Goal: Task Accomplishment & Management: Use online tool/utility

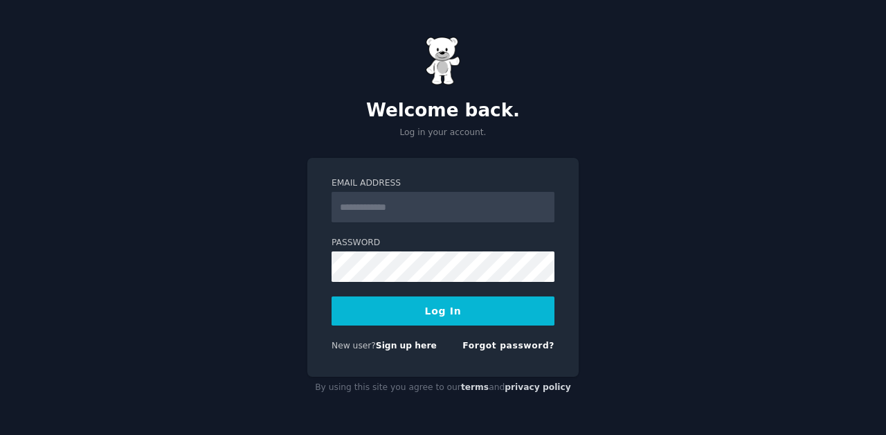
click at [410, 210] on input "Email Address" at bounding box center [442, 207] width 223 height 30
type input "**********"
click at [252, 320] on div "**********" at bounding box center [443, 217] width 886 height 435
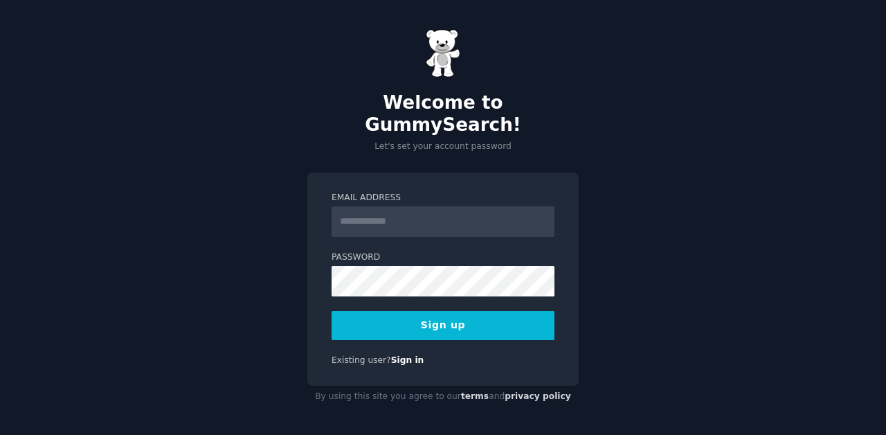
click at [392, 206] on input "Email Address" at bounding box center [442, 221] width 223 height 30
type input "**********"
click at [448, 315] on button "Sign up" at bounding box center [442, 325] width 223 height 29
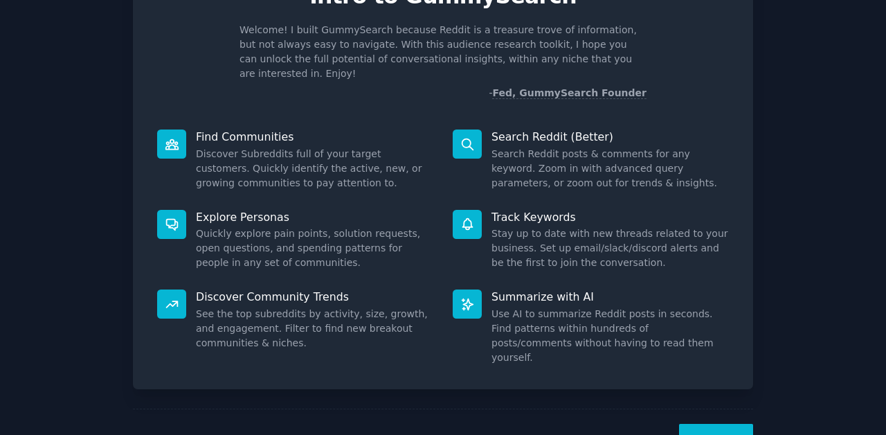
scroll to position [107, 0]
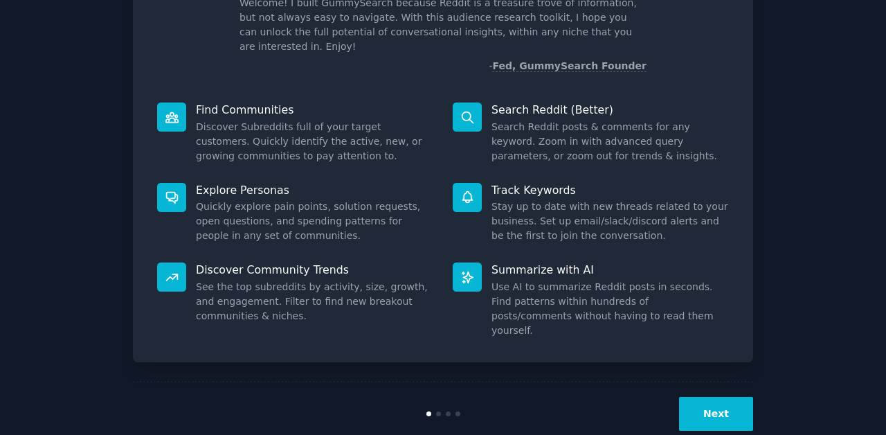
click at [710, 396] on button "Next" at bounding box center [716, 413] width 74 height 34
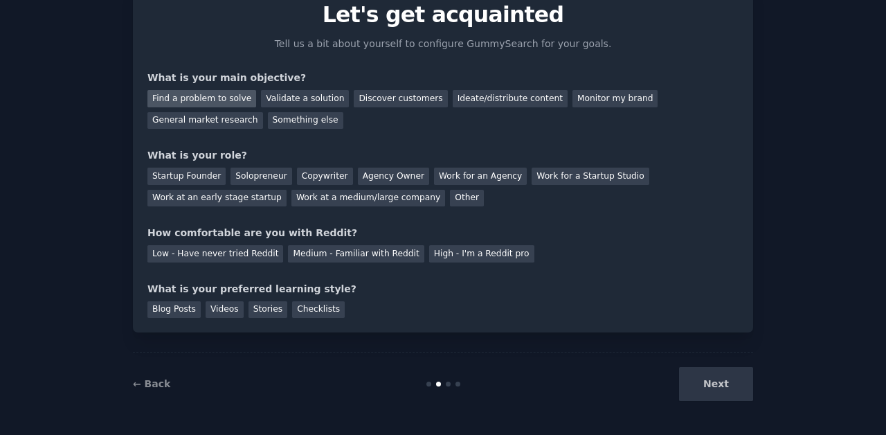
click at [220, 97] on div "Find a problem to solve" at bounding box center [201, 98] width 109 height 17
click at [390, 96] on div "Discover customers" at bounding box center [400, 98] width 93 height 17
click at [226, 95] on div "Find a problem to solve" at bounding box center [201, 98] width 109 height 17
click at [257, 174] on div "Solopreneur" at bounding box center [260, 175] width 61 height 17
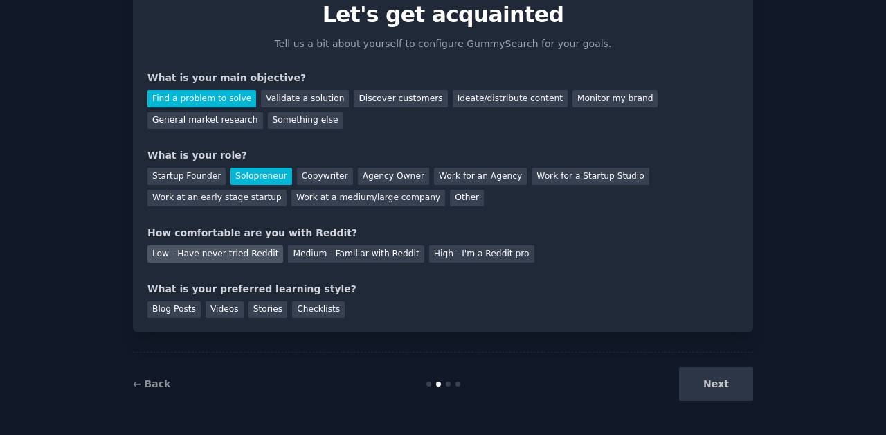
click at [237, 245] on div "Low - Have never tried Reddit" at bounding box center [215, 253] width 136 height 17
click at [228, 307] on div "Videos" at bounding box center [224, 309] width 38 height 17
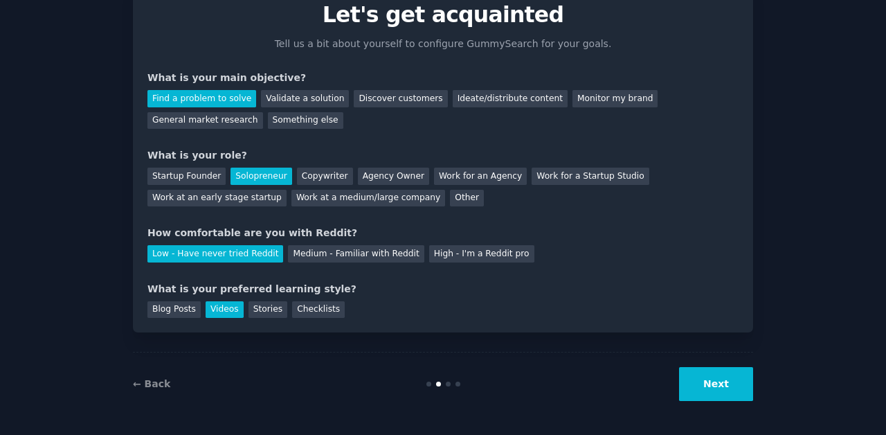
click at [709, 382] on button "Next" at bounding box center [716, 384] width 74 height 34
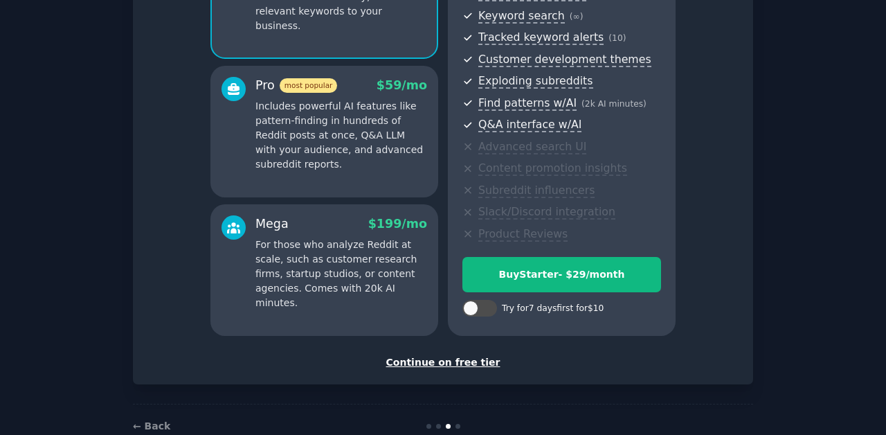
scroll to position [229, 0]
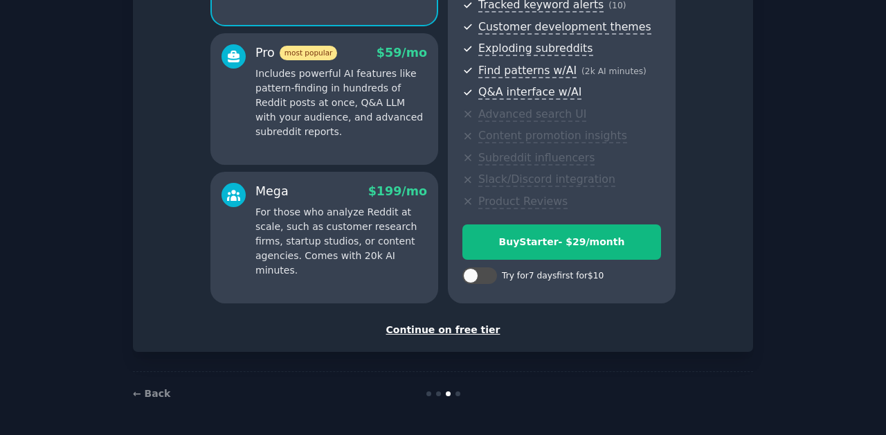
click at [452, 330] on div "Continue on free tier" at bounding box center [442, 329] width 591 height 15
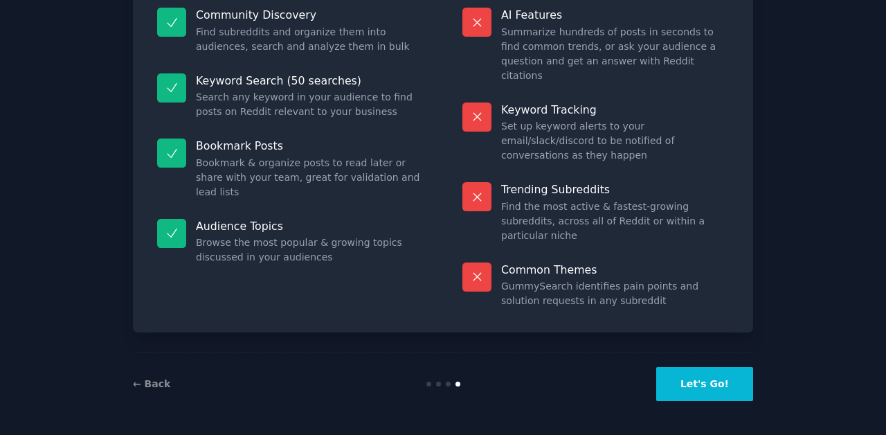
scroll to position [104, 0]
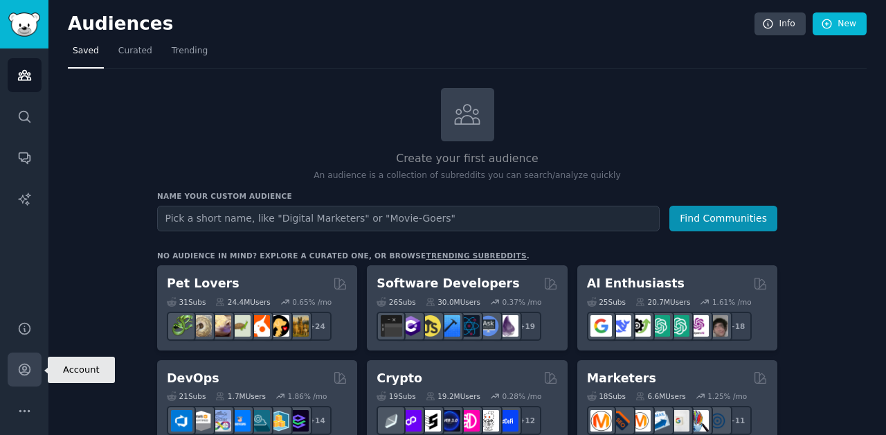
click at [27, 360] on link "Account" at bounding box center [25, 369] width 34 height 34
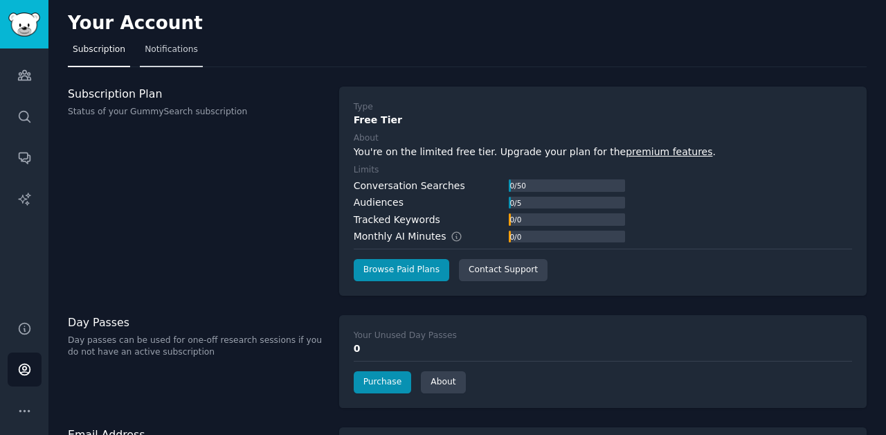
click at [176, 50] on span "Notifications" at bounding box center [171, 50] width 53 height 12
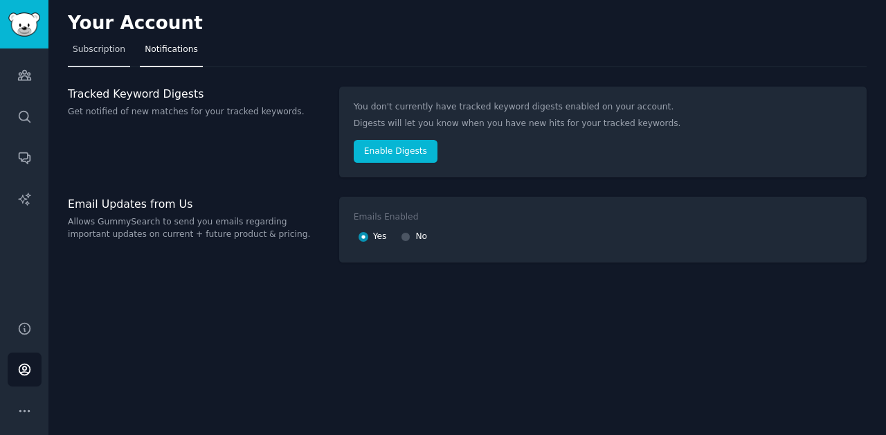
click at [101, 51] on span "Subscription" at bounding box center [99, 50] width 53 height 12
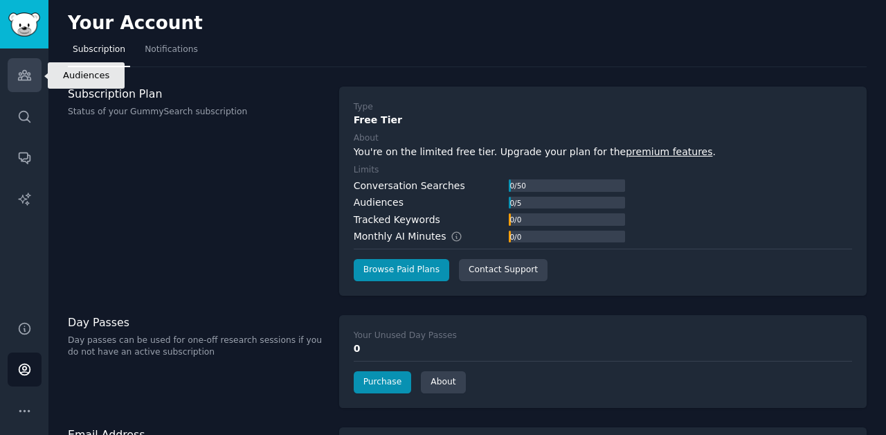
click at [30, 70] on icon "Sidebar" at bounding box center [24, 75] width 15 height 15
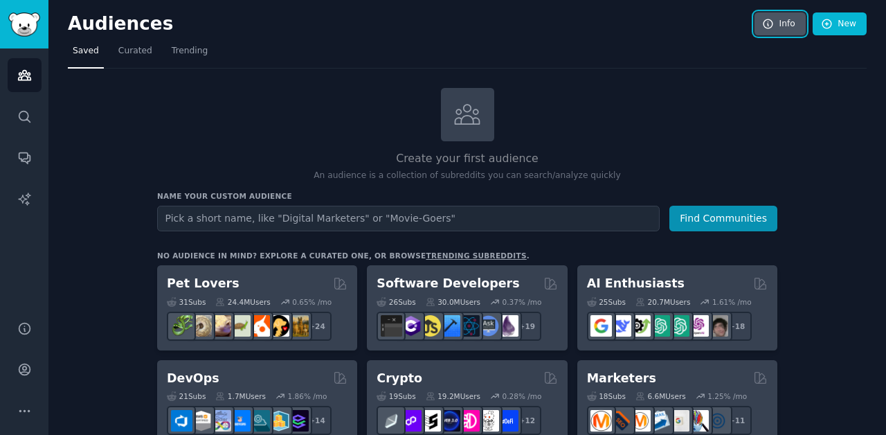
click at [783, 24] on link "Info" at bounding box center [779, 24] width 51 height 24
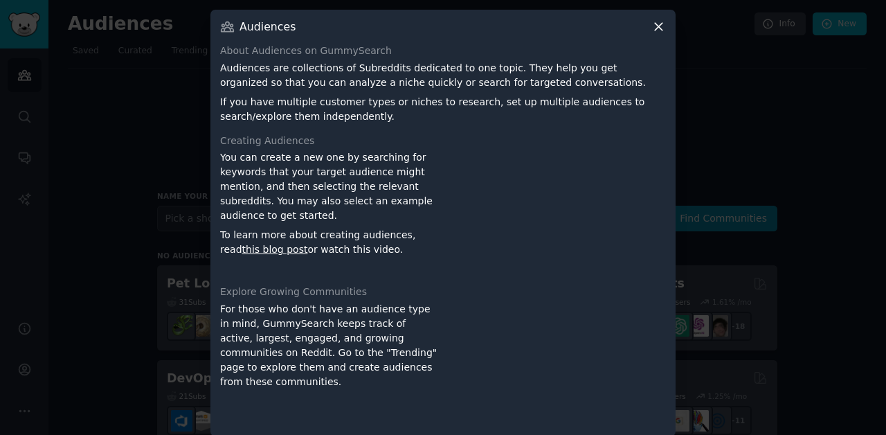
click at [655, 26] on icon at bounding box center [659, 27] width 8 height 8
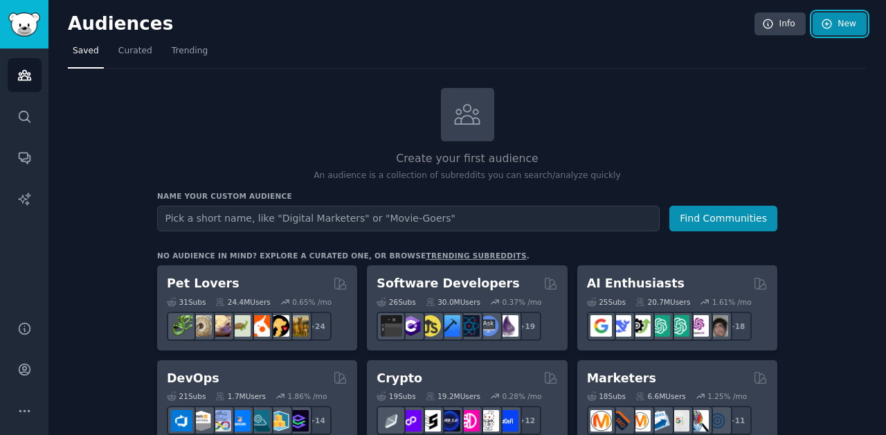
click at [847, 21] on link "New" at bounding box center [839, 24] width 54 height 24
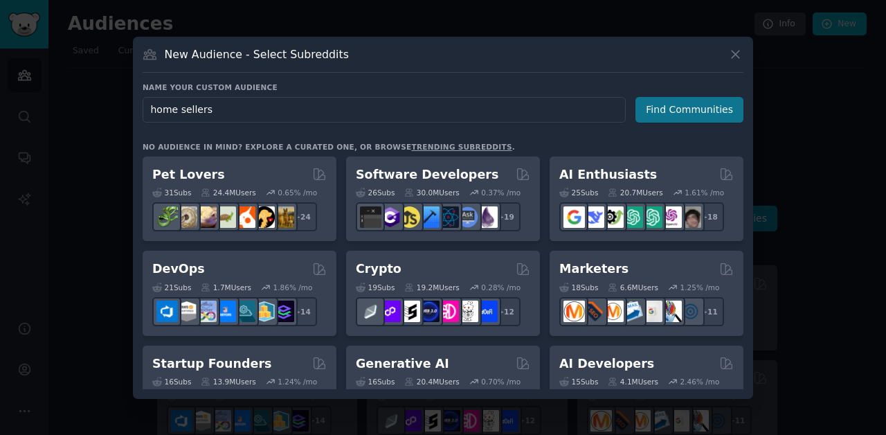
type input "home sellers"
click at [699, 106] on button "Find Communities" at bounding box center [689, 110] width 108 height 26
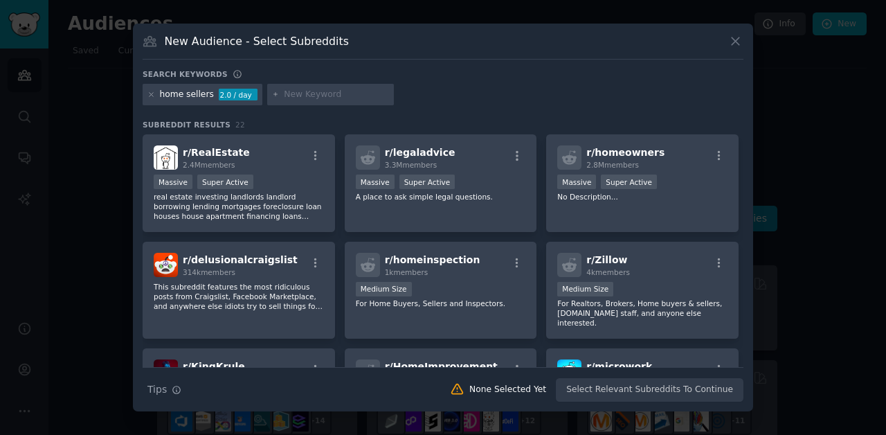
click at [323, 91] on input "text" at bounding box center [336, 95] width 105 height 12
type input "sell my home in Indianapolis"
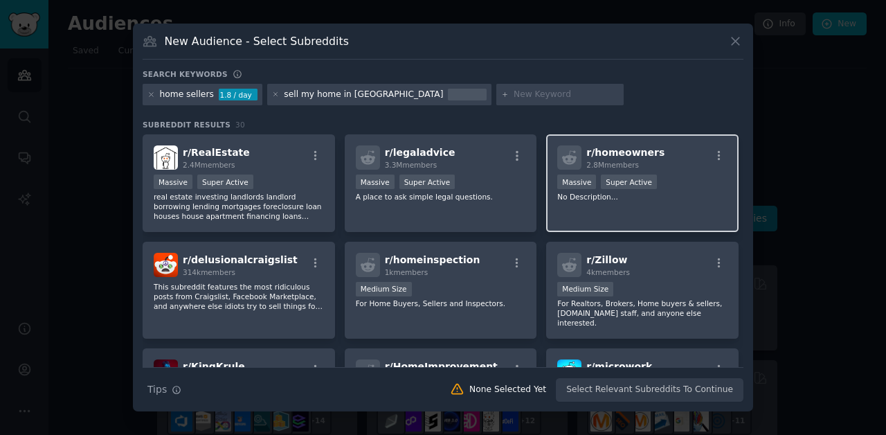
click at [603, 193] on p "No Description..." at bounding box center [642, 197] width 170 height 10
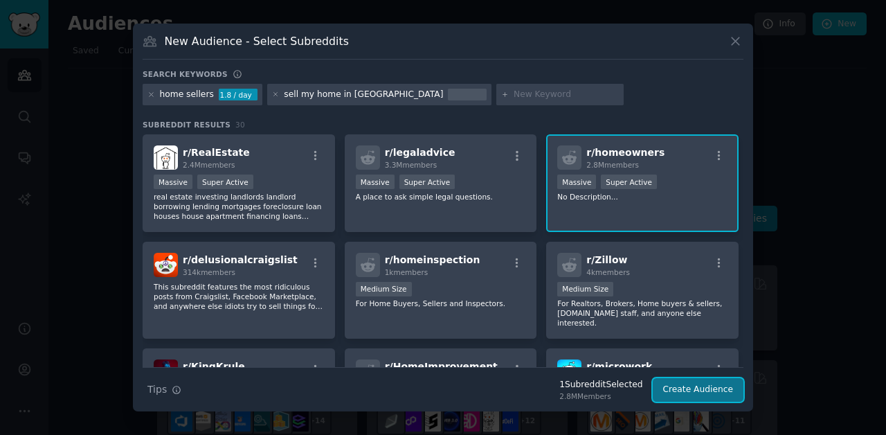
click at [700, 387] on button "Create Audience" at bounding box center [697, 390] width 91 height 24
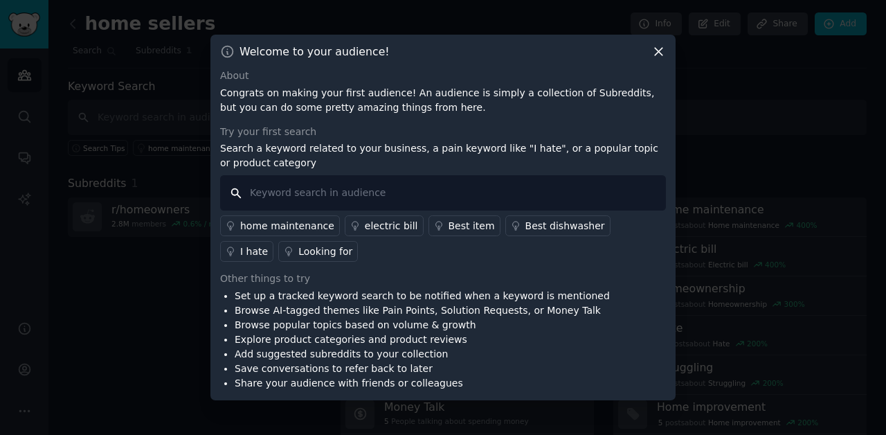
click at [297, 192] on input "text" at bounding box center [443, 192] width 446 height 35
type input "sell my home in Indianapolis, Indiana"
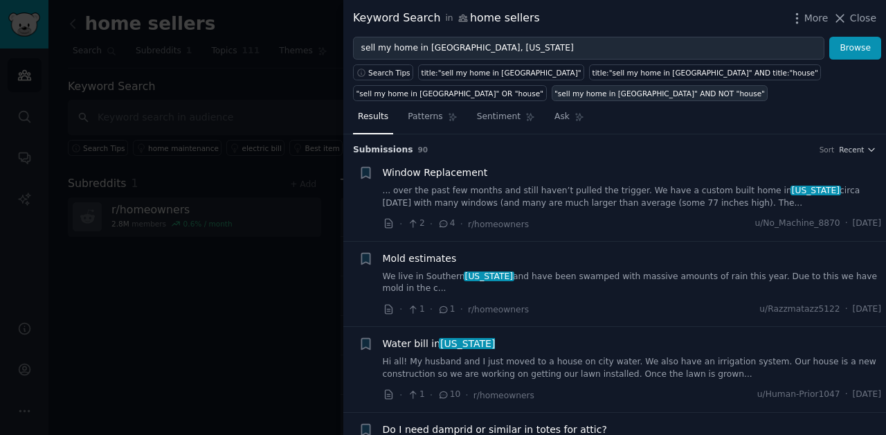
click at [594, 91] on div ""sell my home in Indianapolis" AND NOT "house"" at bounding box center [659, 94] width 210 height 10
type input ""sell my home in Indianapolis" AND NOT "house""
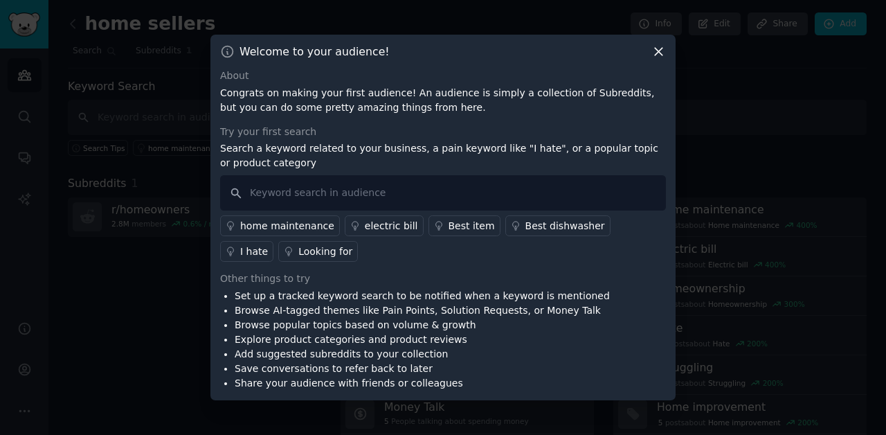
click at [298, 250] on div "Looking for" at bounding box center [325, 251] width 54 height 15
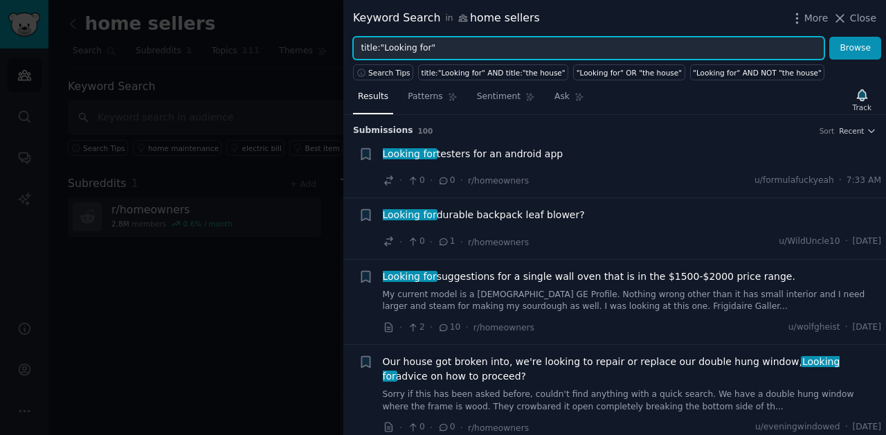
click at [448, 46] on input "title:"Looking for"" at bounding box center [588, 49] width 471 height 24
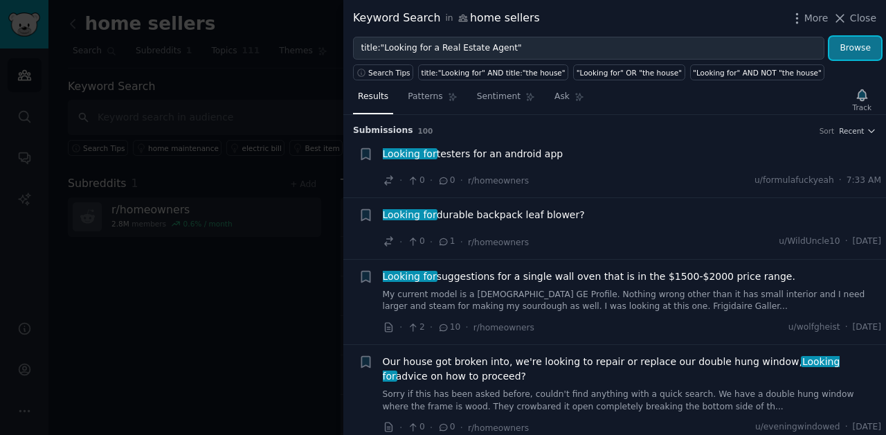
click at [849, 52] on button "Browse" at bounding box center [855, 49] width 52 height 24
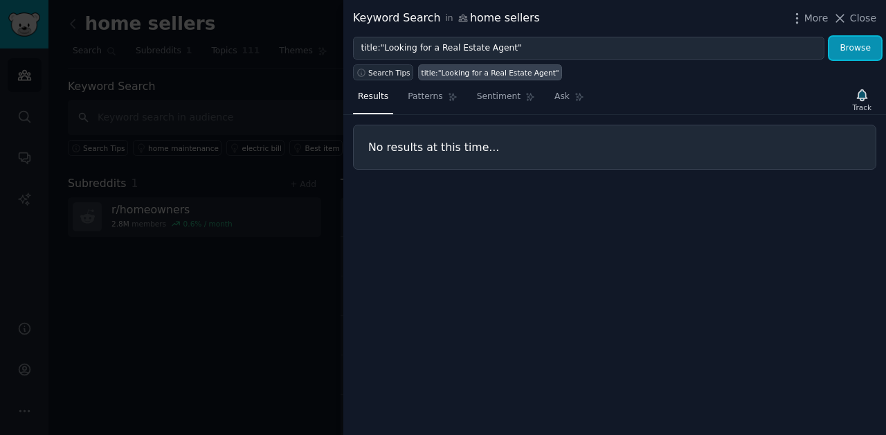
click at [401, 73] on span "Search Tips" at bounding box center [389, 73] width 42 height 10
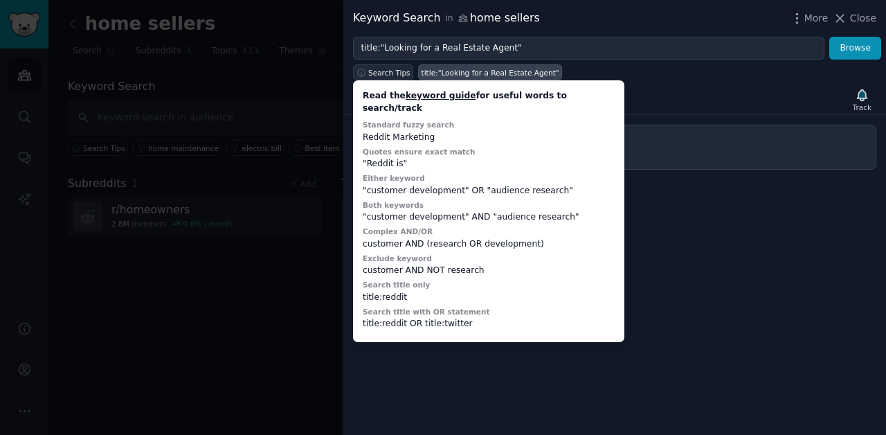
click at [401, 70] on span "Search Tips" at bounding box center [389, 73] width 42 height 10
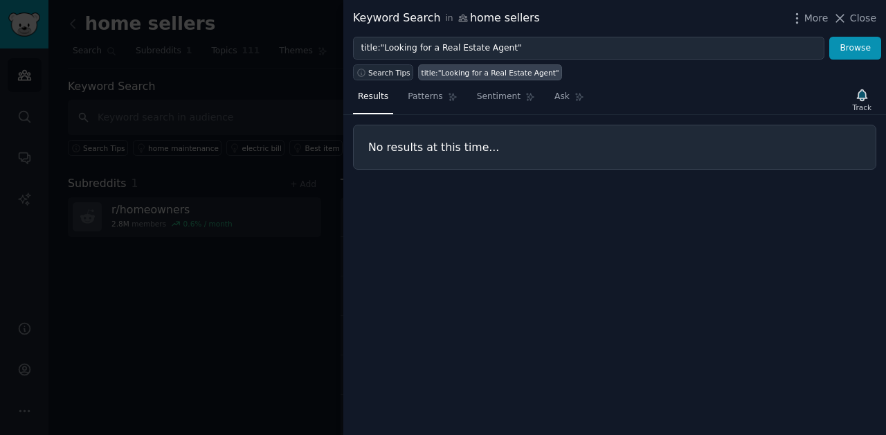
click at [401, 70] on span "Search Tips" at bounding box center [389, 73] width 42 height 10
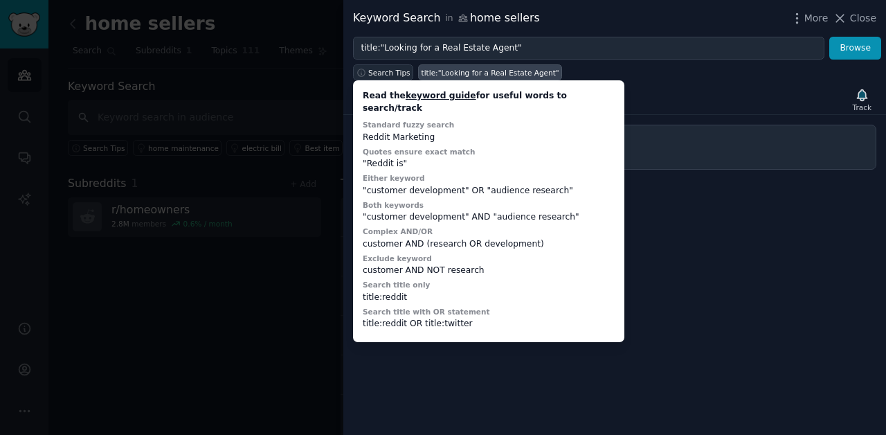
click at [401, 70] on span "Search Tips" at bounding box center [389, 73] width 42 height 10
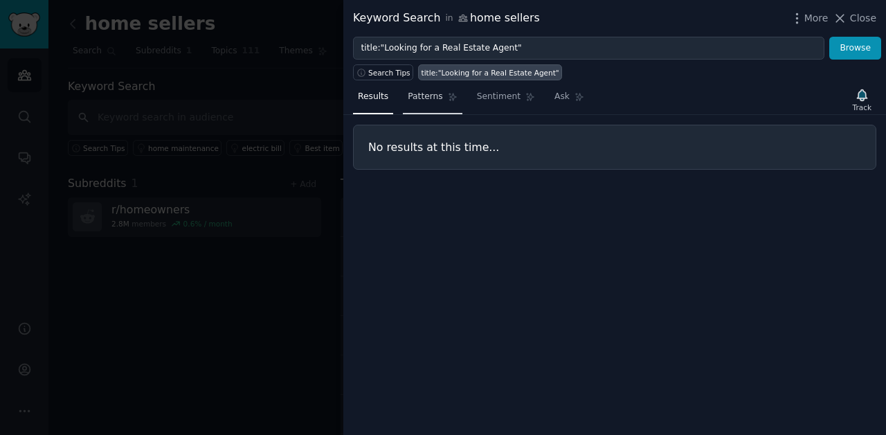
click at [438, 102] on span "Patterns" at bounding box center [425, 97] width 35 height 12
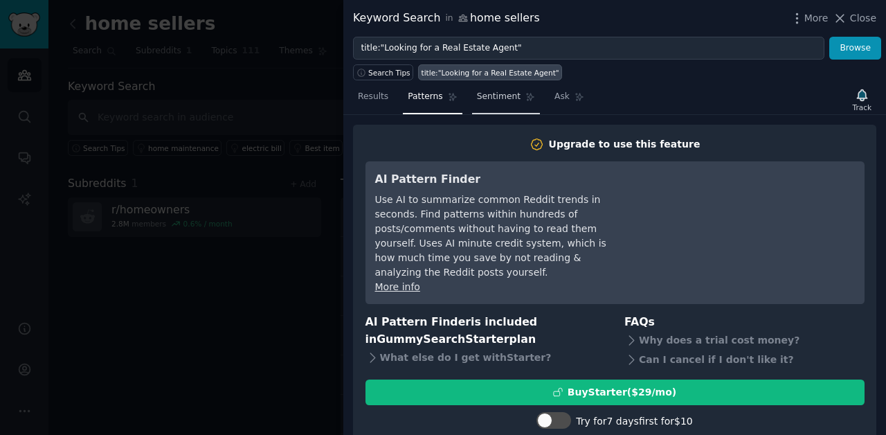
click at [500, 102] on span "Sentiment" at bounding box center [499, 97] width 44 height 12
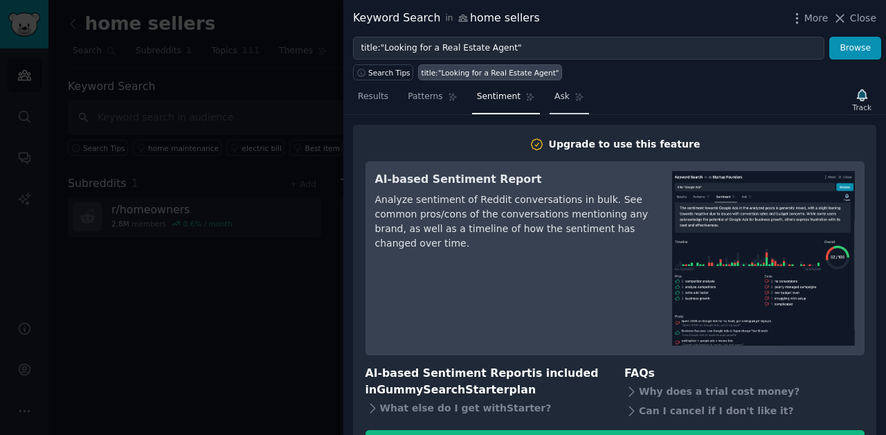
click at [563, 98] on span "Ask" at bounding box center [561, 97] width 15 height 12
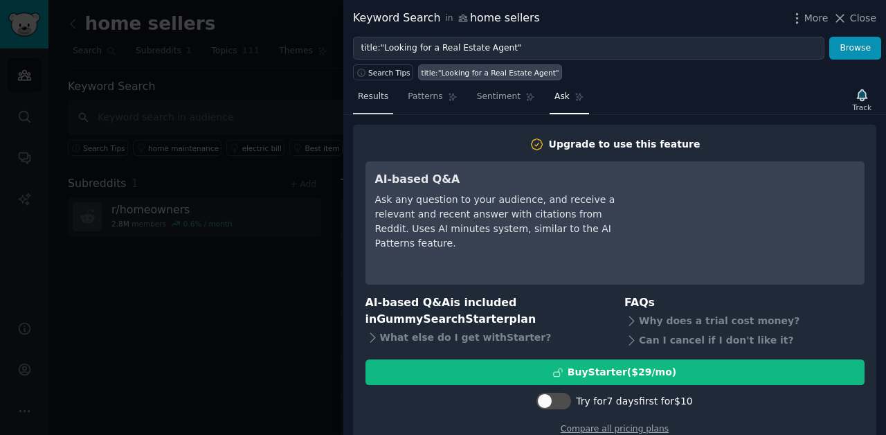
click at [379, 101] on span "Results" at bounding box center [373, 97] width 30 height 12
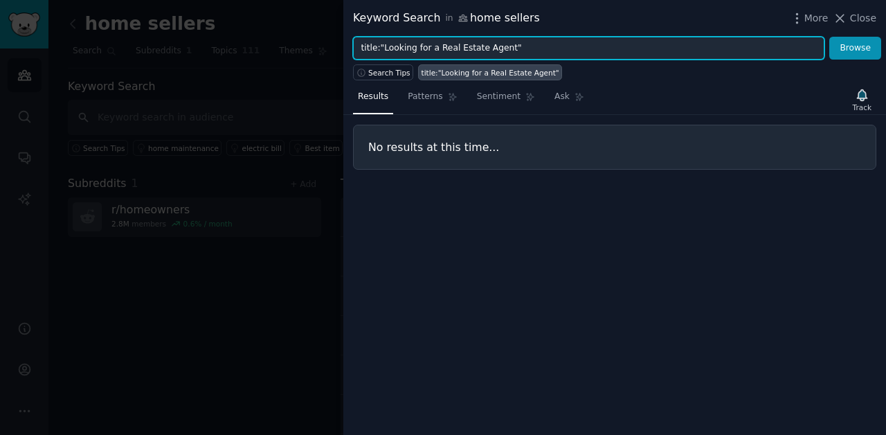
drag, startPoint x: 435, startPoint y: 46, endPoint x: 385, endPoint y: 44, distance: 49.9
click at [385, 44] on input "title:"Looking for a Real Estate Agent"" at bounding box center [588, 49] width 471 height 24
drag, startPoint x: 383, startPoint y: 46, endPoint x: 451, endPoint y: 45, distance: 67.8
click at [451, 45] on input "title:"Real Estate Agent"" at bounding box center [588, 49] width 471 height 24
type input "title:"sell my home""
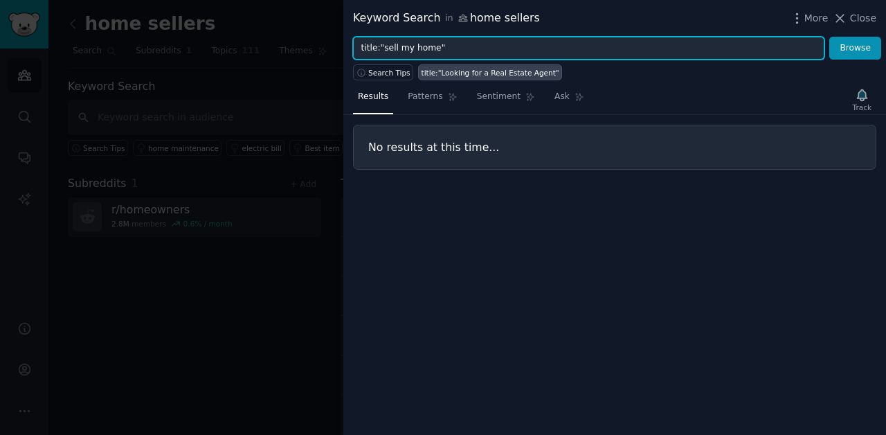
click at [829, 37] on button "Browse" at bounding box center [855, 49] width 52 height 24
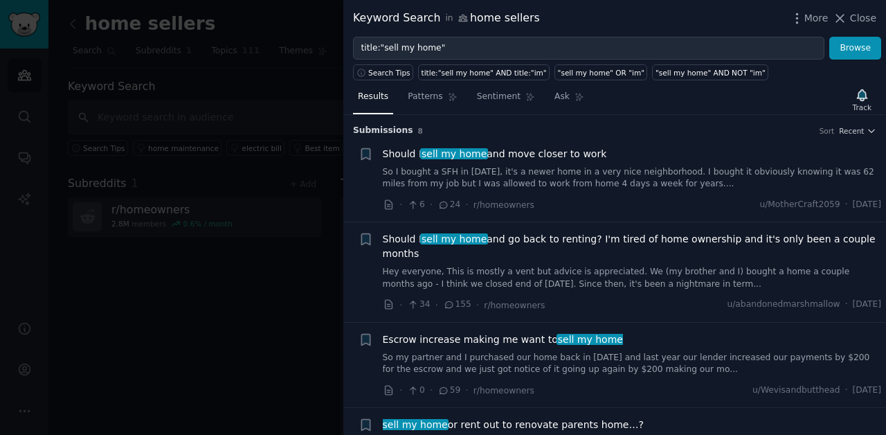
click at [512, 154] on span "Should I sell my home and move closer to work" at bounding box center [495, 154] width 224 height 15
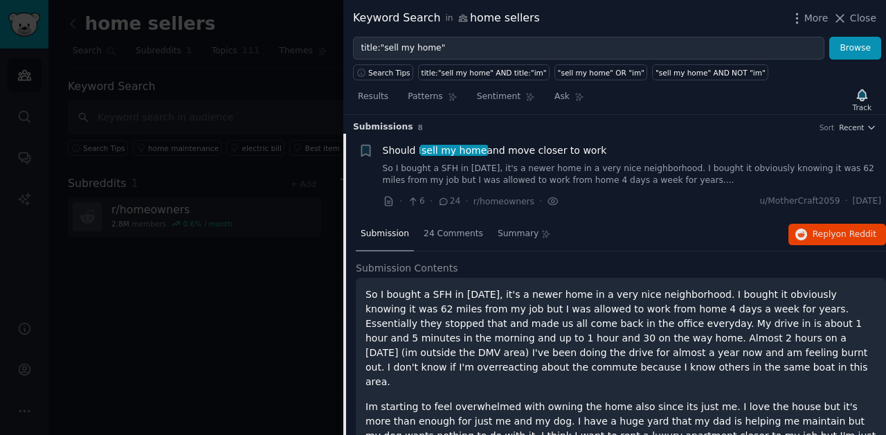
scroll to position [2, 0]
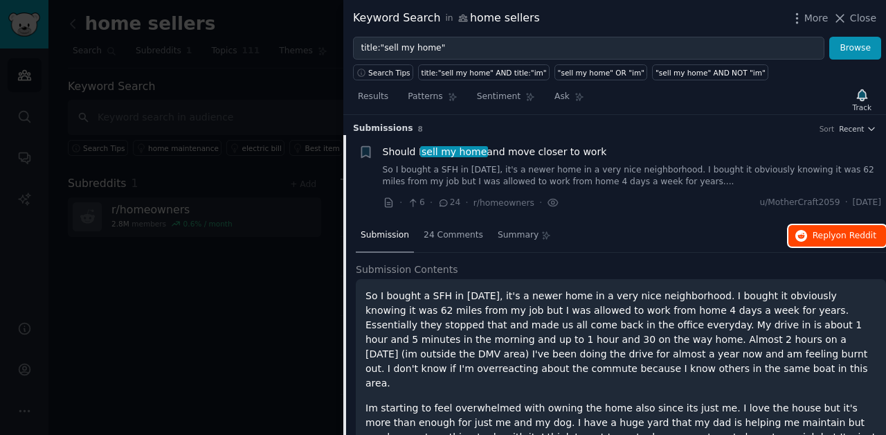
click at [825, 231] on span "Reply on Reddit" at bounding box center [844, 236] width 64 height 12
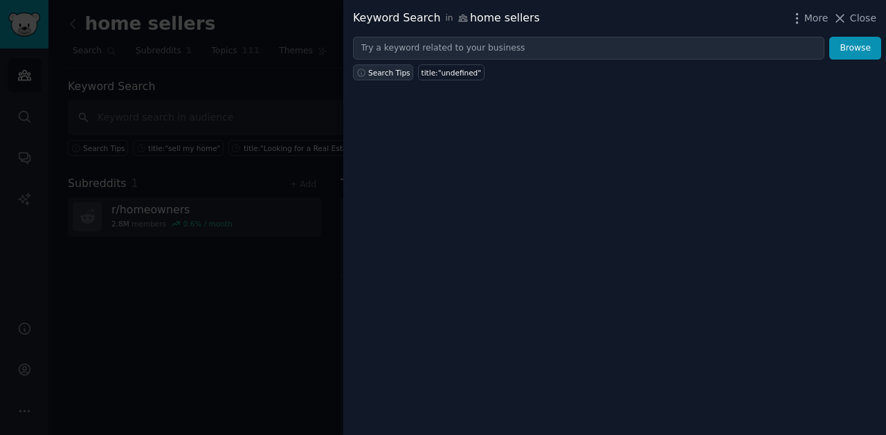
click at [400, 75] on span "Search Tips" at bounding box center [389, 73] width 42 height 10
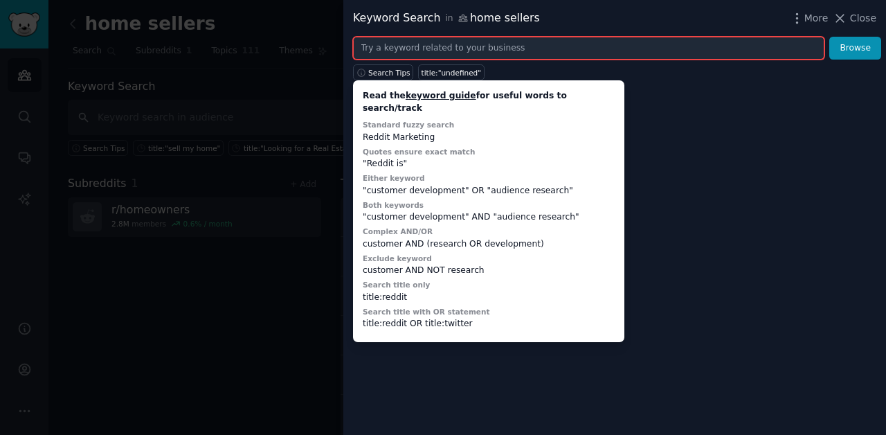
click at [476, 47] on input "text" at bounding box center [588, 49] width 471 height 24
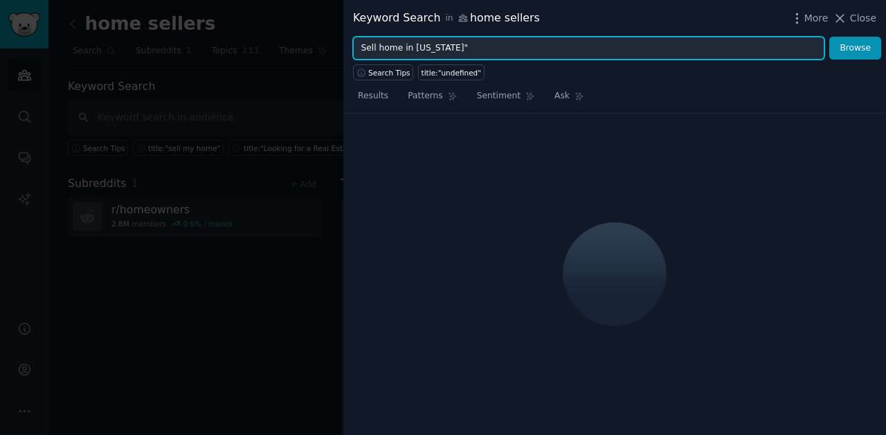
click at [411, 44] on input "Sell home in Indiana"" at bounding box center [588, 49] width 471 height 24
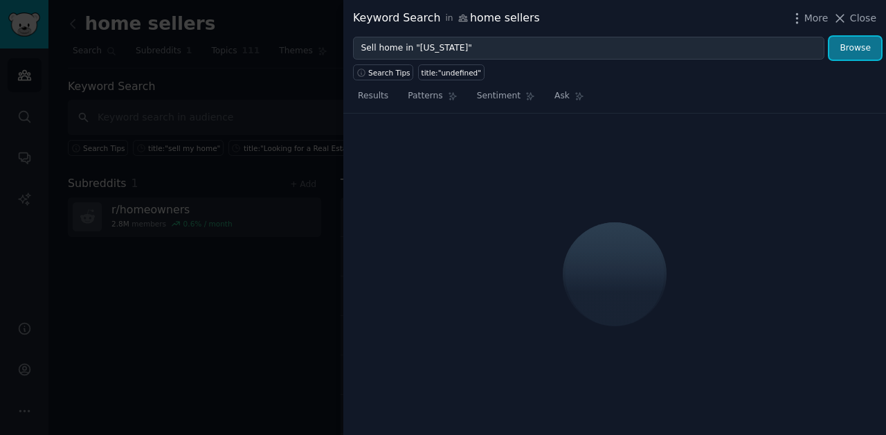
click at [863, 46] on button "Browse" at bounding box center [855, 49] width 52 height 24
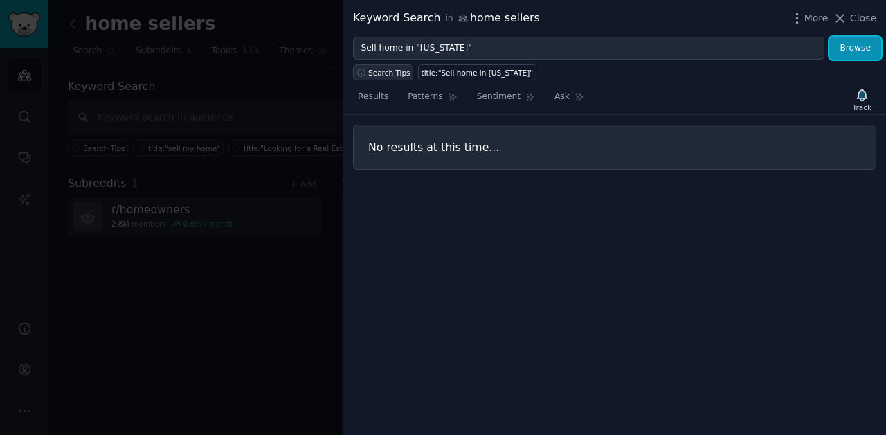
click at [393, 73] on span "Search Tips" at bounding box center [389, 73] width 42 height 10
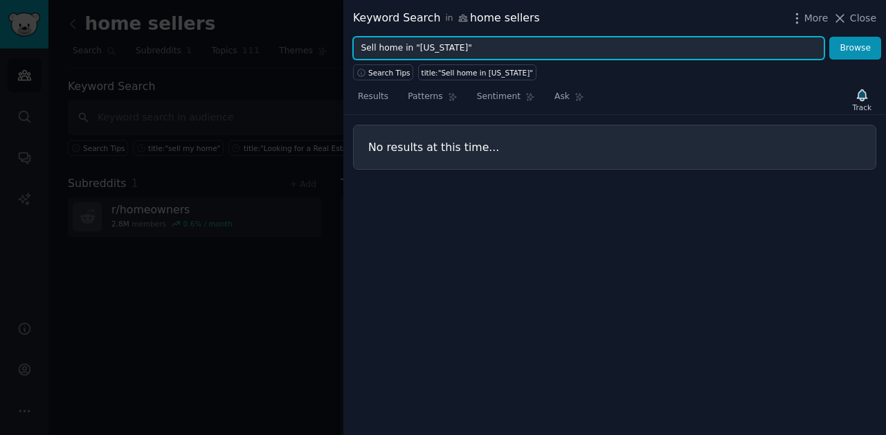
click at [461, 44] on input "Sell home in "Indiana"" at bounding box center [588, 49] width 471 height 24
drag, startPoint x: 412, startPoint y: 46, endPoint x: 461, endPoint y: 44, distance: 49.9
click at [462, 43] on input "Sell home in "Indiana"" at bounding box center [588, 49] width 471 height 24
click at [461, 44] on input "Sell home in "Indiana"" at bounding box center [588, 49] width 471 height 24
drag, startPoint x: 461, startPoint y: 44, endPoint x: 332, endPoint y: 48, distance: 128.8
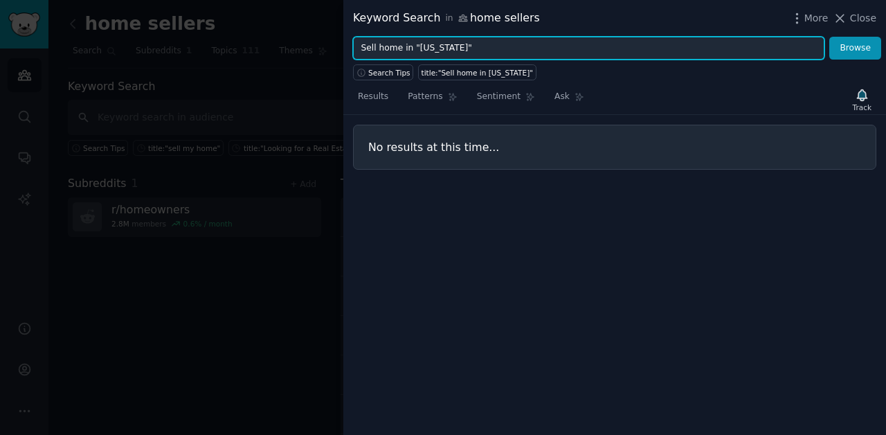
click at [332, 48] on div "Keyword Search in home sellers More Close Sell home in "Indiana" Browse Search …" at bounding box center [443, 217] width 886 height 435
type input "indianapolis sell home"
click at [829, 37] on button "Browse" at bounding box center [855, 49] width 52 height 24
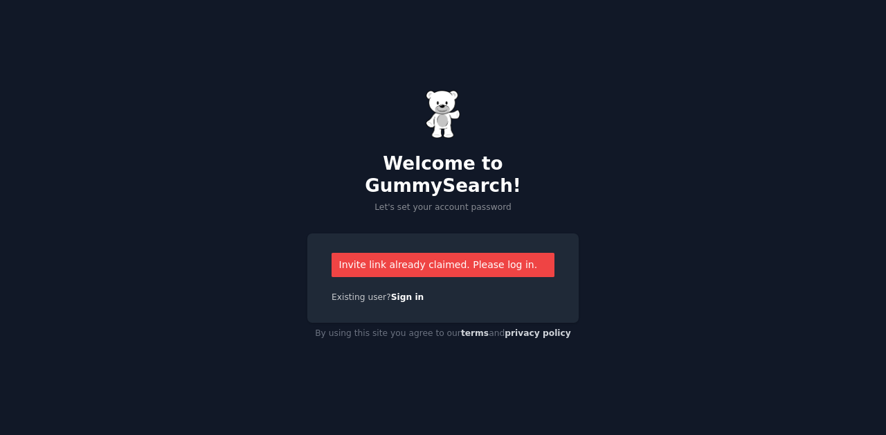
click at [475, 253] on div "Invite link already claimed. Please log in." at bounding box center [442, 265] width 223 height 24
click at [473, 258] on div "Invite link already claimed. Please log in." at bounding box center [442, 265] width 223 height 24
